Goal: Task Accomplishment & Management: Manage account settings

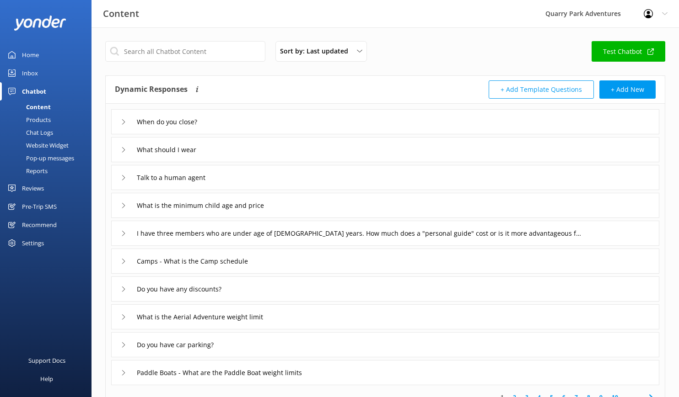
click at [31, 73] on div "Inbox" at bounding box center [30, 73] width 16 height 18
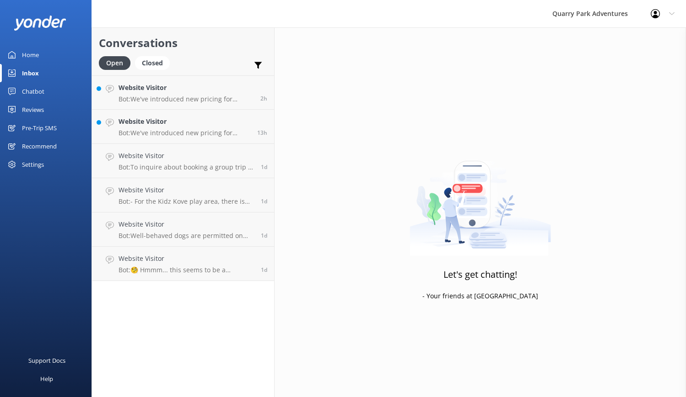
click at [33, 164] on div "Settings" at bounding box center [33, 165] width 22 height 18
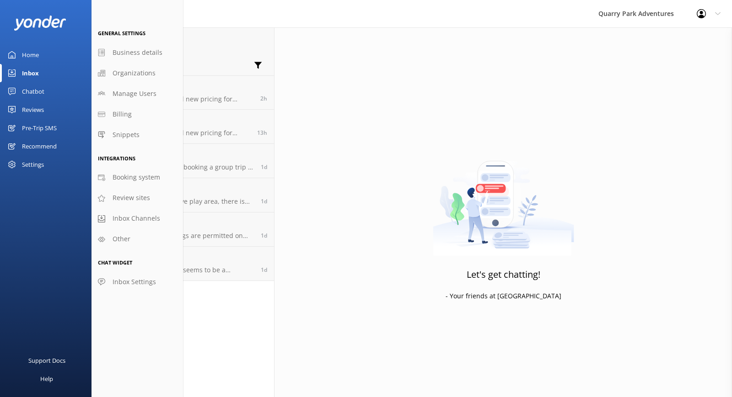
click at [32, 162] on div "Settings" at bounding box center [33, 165] width 22 height 18
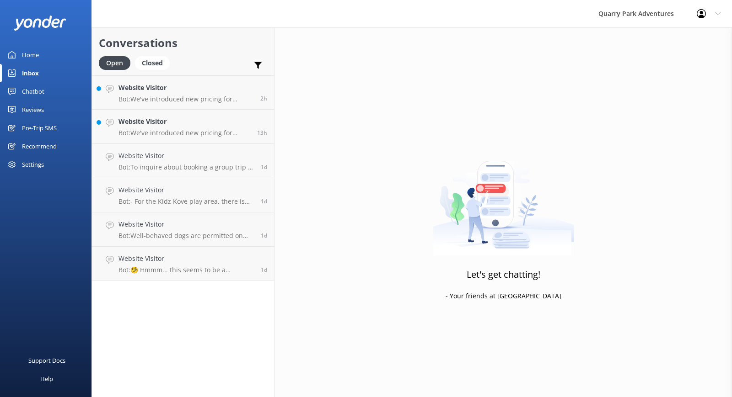
click at [32, 162] on div "Settings" at bounding box center [33, 165] width 22 height 18
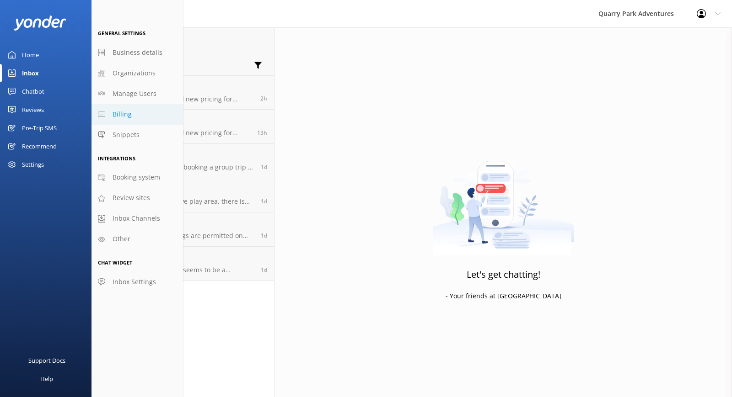
click at [139, 112] on link "Billing" at bounding box center [136, 114] width 91 height 21
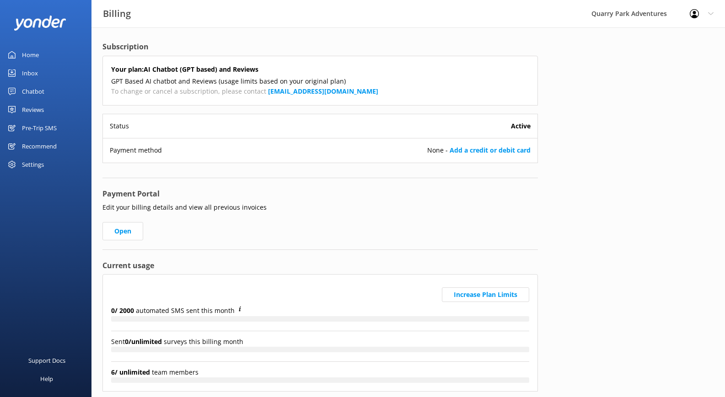
click at [68, 159] on div "Settings" at bounding box center [45, 165] width 91 height 18
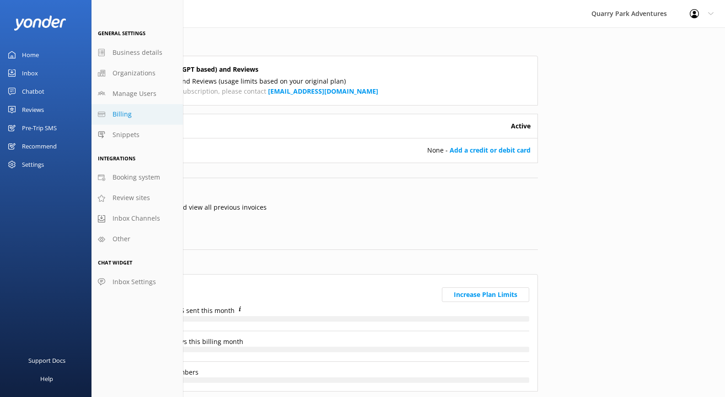
click at [53, 165] on div "Settings" at bounding box center [45, 165] width 91 height 18
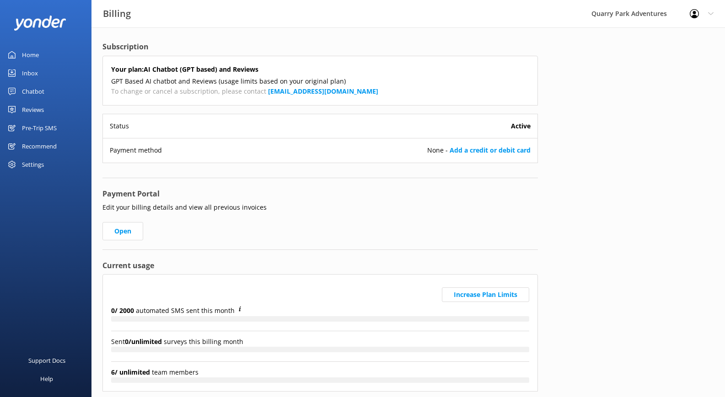
click at [35, 165] on div "Settings" at bounding box center [33, 165] width 22 height 18
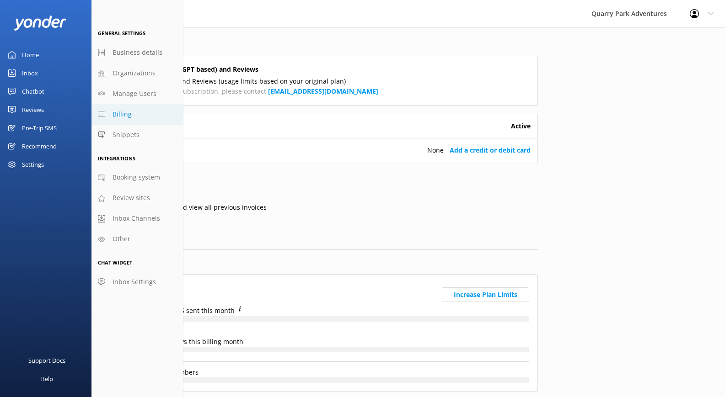
click at [150, 115] on link "Billing" at bounding box center [136, 114] width 91 height 21
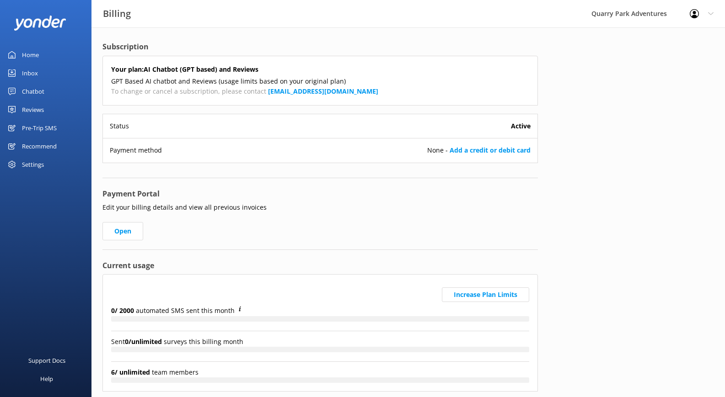
click at [48, 165] on div "Settings" at bounding box center [45, 165] width 91 height 18
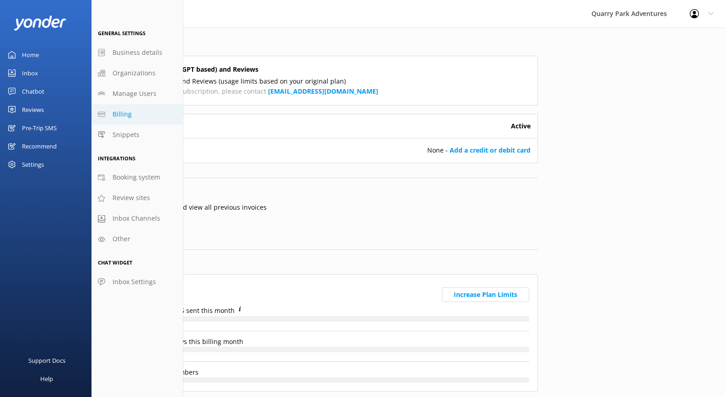
click at [143, 112] on link "Billing" at bounding box center [136, 114] width 91 height 21
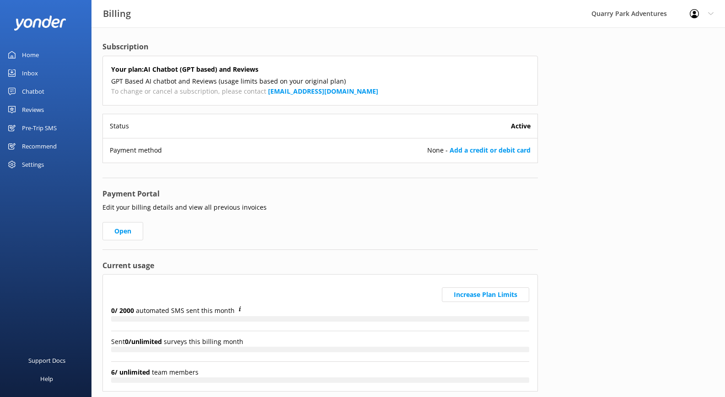
scroll to position [2, 0]
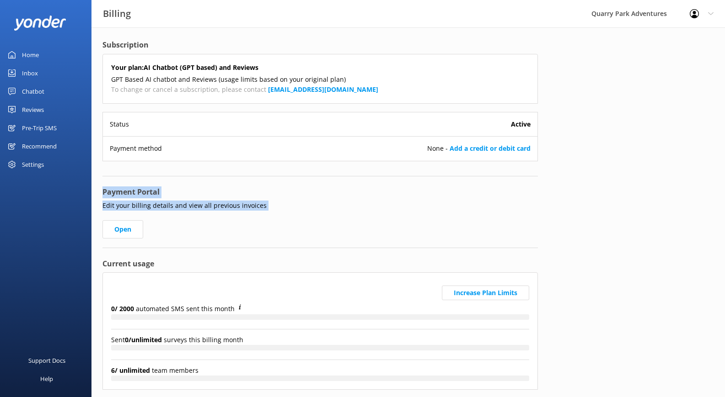
drag, startPoint x: 103, startPoint y: 194, endPoint x: 279, endPoint y: 214, distance: 176.3
click at [279, 214] on div "Payment Portal Edit your billing details and view all previous invoices Open" at bounding box center [319, 218] width 435 height 62
click at [133, 232] on link "Open" at bounding box center [122, 229] width 41 height 18
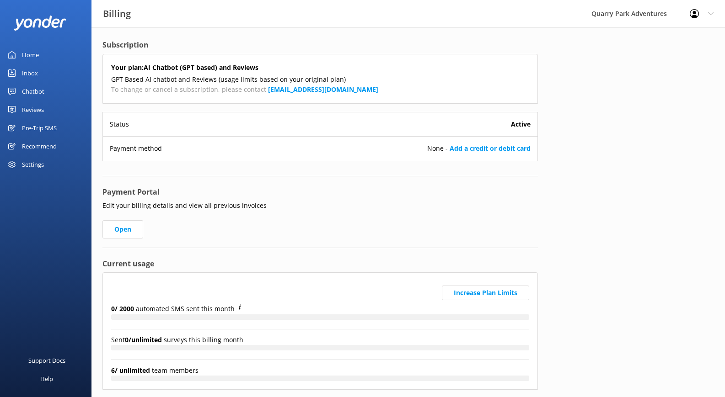
scroll to position [0, 0]
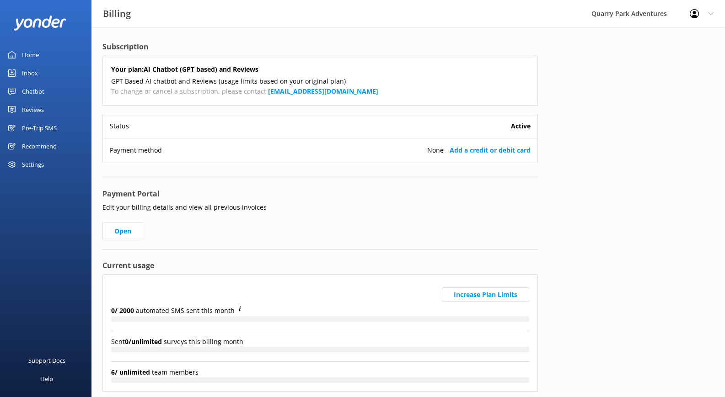
click at [30, 56] on div "Home" at bounding box center [30, 55] width 17 height 18
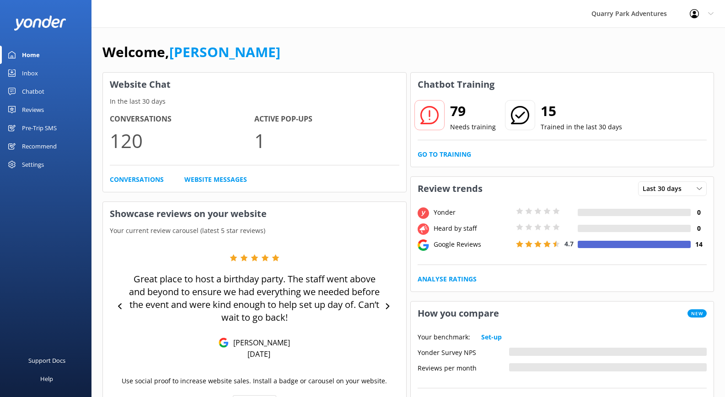
click at [42, 76] on link "Inbox" at bounding box center [45, 73] width 91 height 18
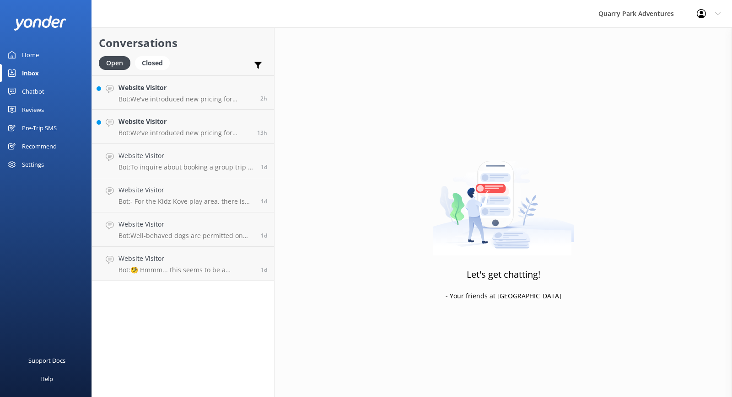
click at [47, 167] on div "Settings" at bounding box center [45, 165] width 91 height 18
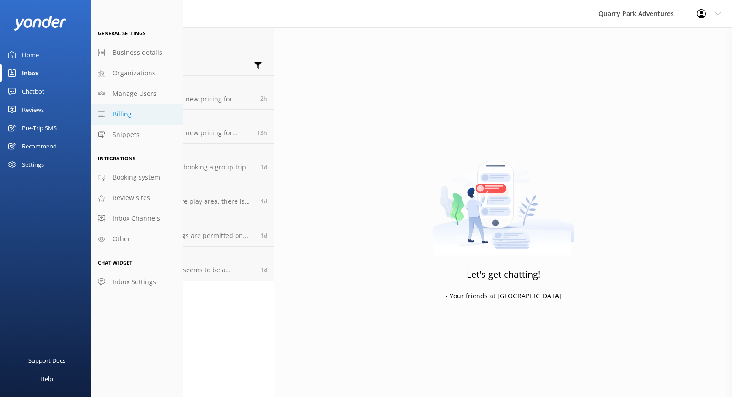
click at [133, 116] on link "Billing" at bounding box center [136, 114] width 91 height 21
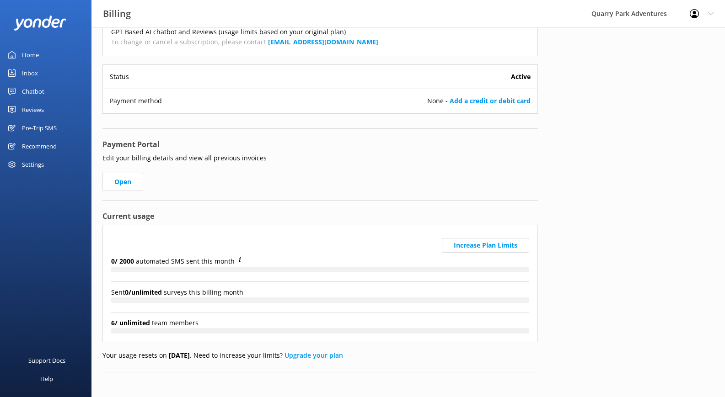
scroll to position [53, 0]
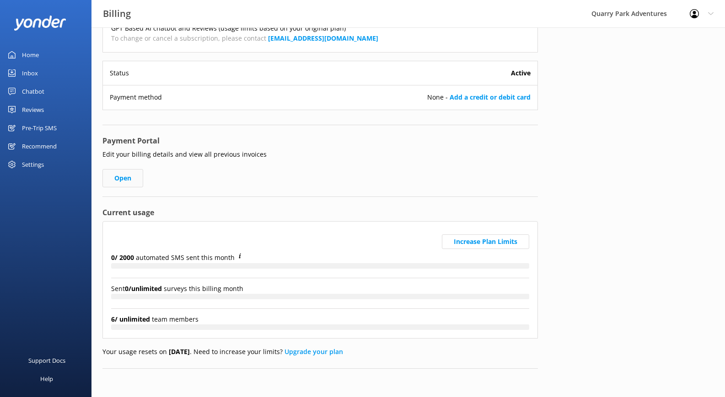
click at [131, 179] on link "Open" at bounding box center [122, 178] width 41 height 18
click at [31, 54] on div "Home" at bounding box center [30, 55] width 17 height 18
